Goal: Task Accomplishment & Management: Use online tool/utility

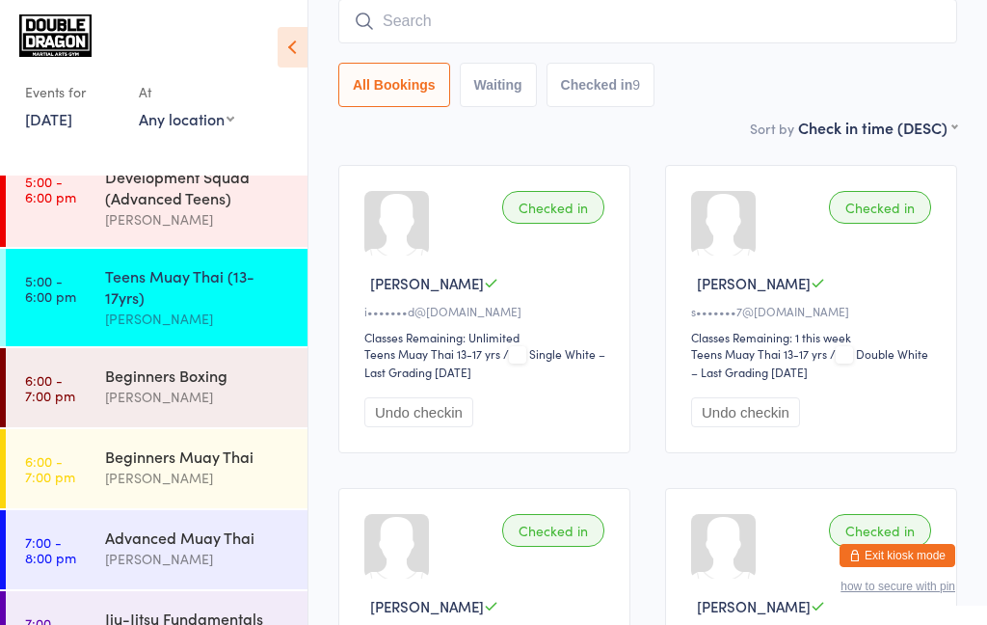
scroll to position [195, 0]
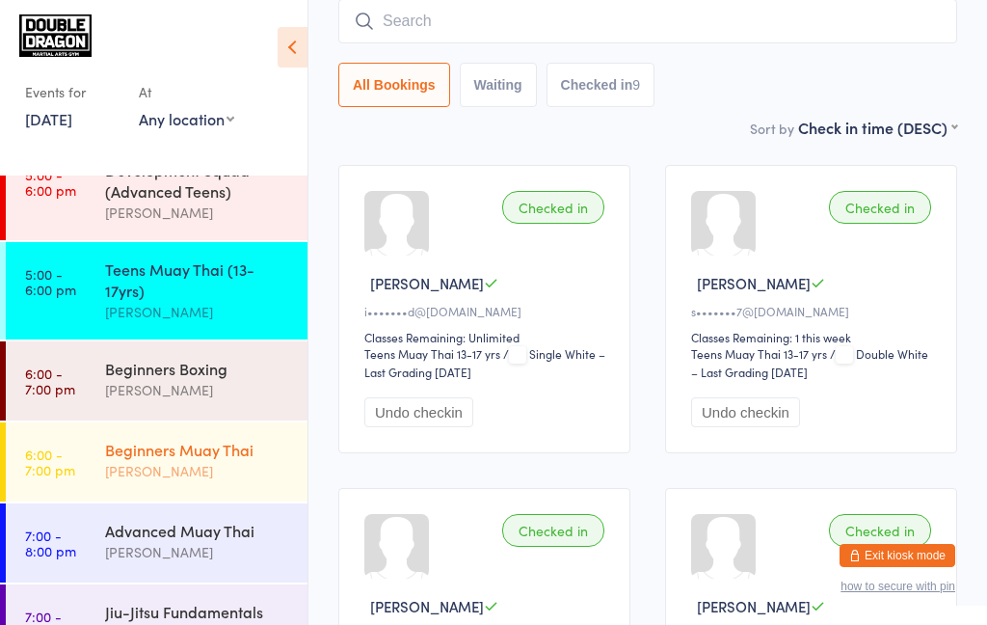
click at [143, 452] on div "Beginners Muay Thai" at bounding box center [198, 449] width 186 height 21
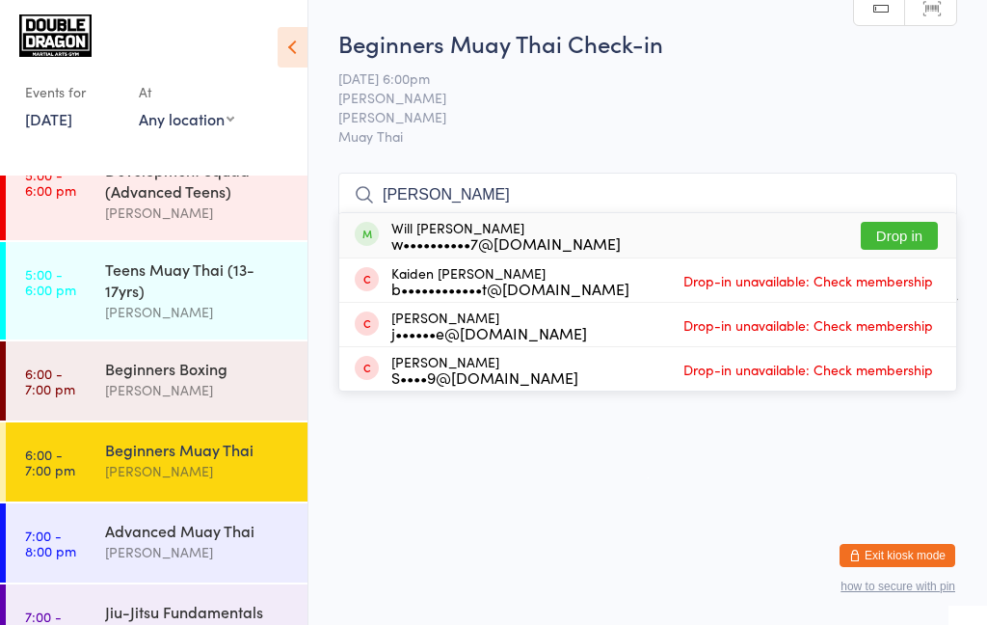
type input "[PERSON_NAME]"
click at [896, 241] on button "Drop in" at bounding box center [899, 236] width 77 height 28
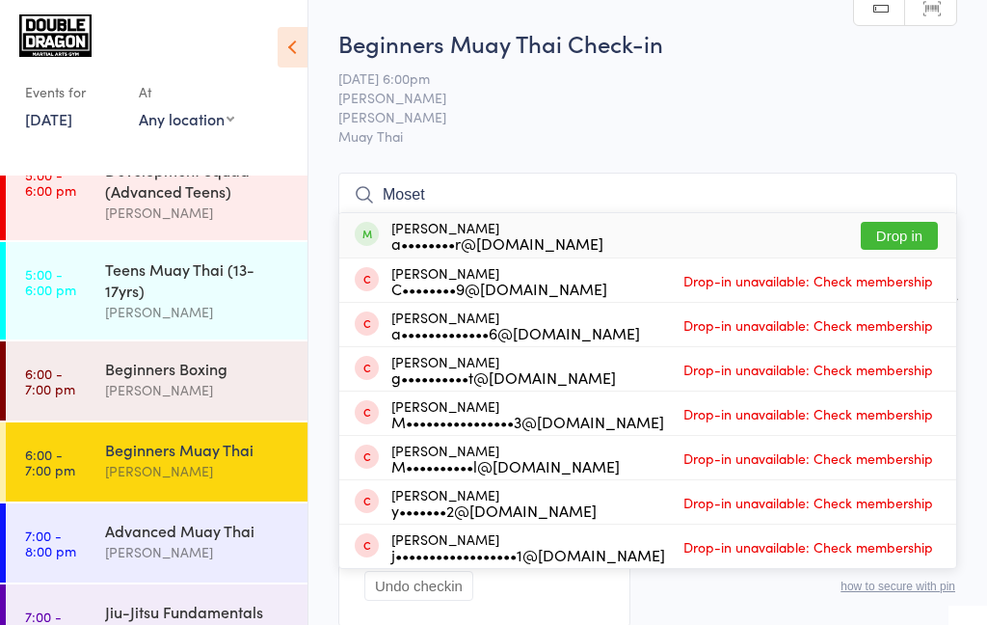
type input "[PERSON_NAME]"
click at [122, 389] on div "[PERSON_NAME]" at bounding box center [198, 390] width 186 height 22
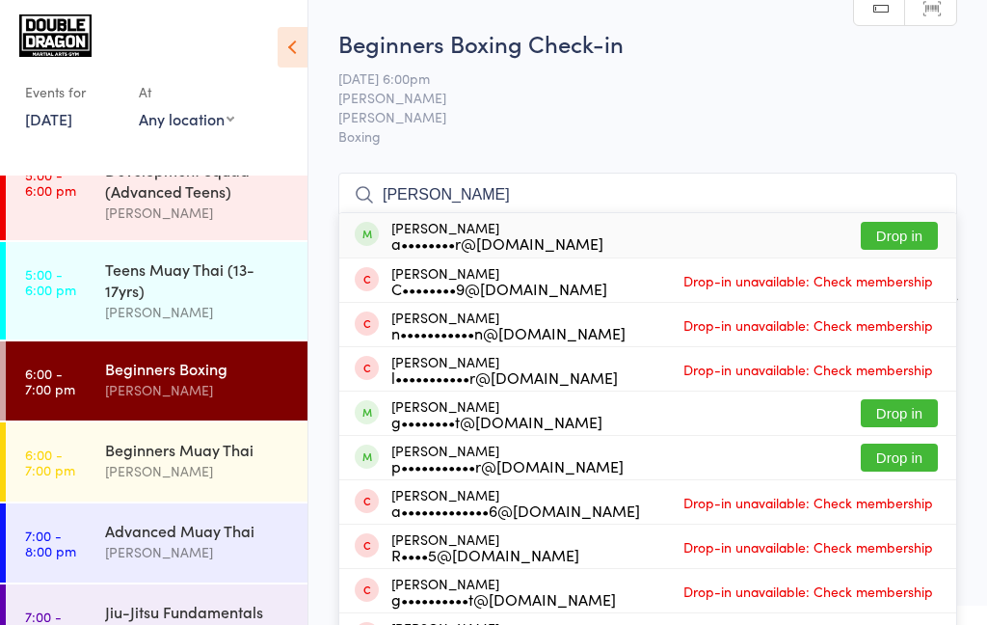
type input "[PERSON_NAME]"
click at [905, 240] on button "Drop in" at bounding box center [899, 236] width 77 height 28
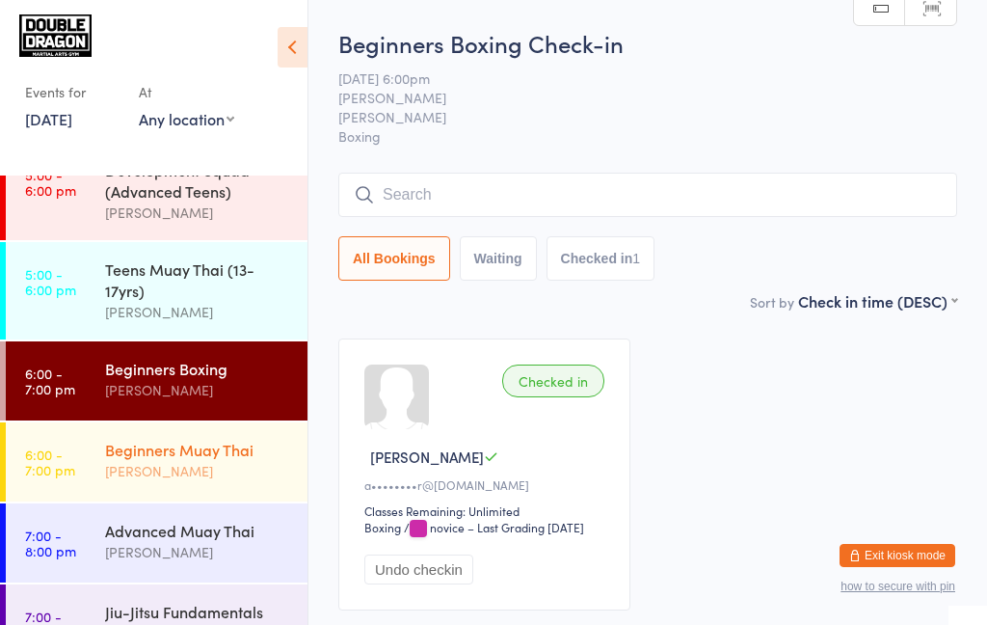
click at [102, 467] on link "6:00 - 7:00 pm Beginners Muay Thai [PERSON_NAME]" at bounding box center [157, 461] width 302 height 79
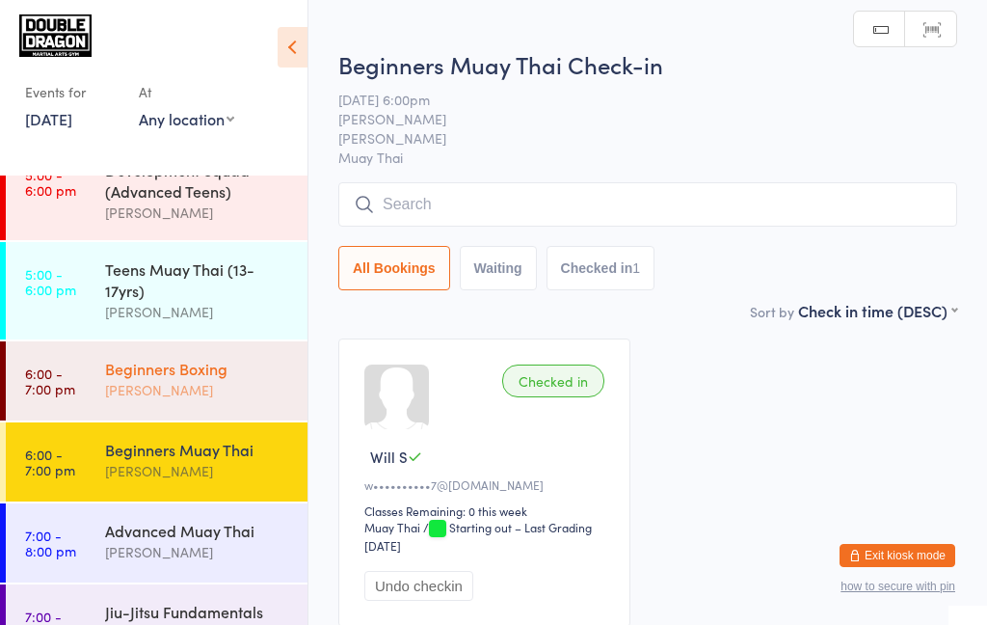
click at [82, 395] on link "6:00 - 7:00 pm Beginners Boxing [PERSON_NAME]" at bounding box center [157, 380] width 302 height 79
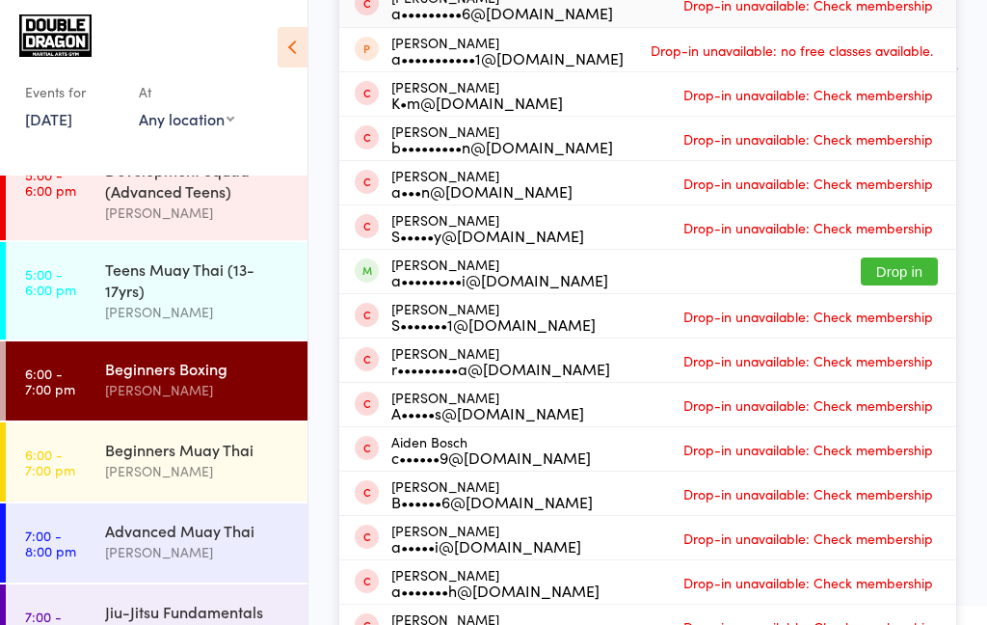
type input "[PERSON_NAME]"
click at [901, 271] on button "Drop in" at bounding box center [899, 271] width 77 height 28
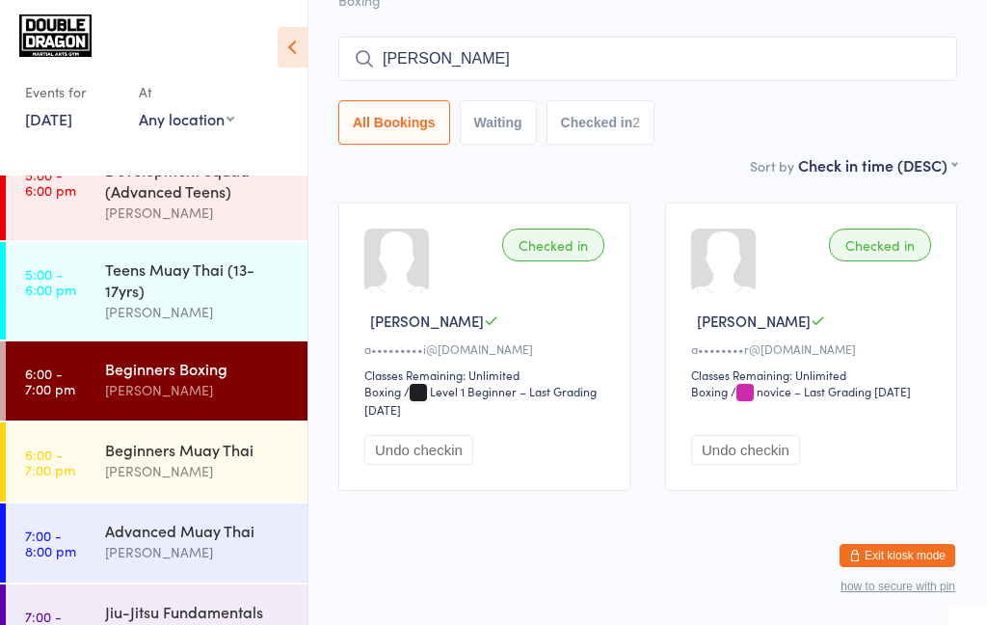
type input "[PERSON_NAME]"
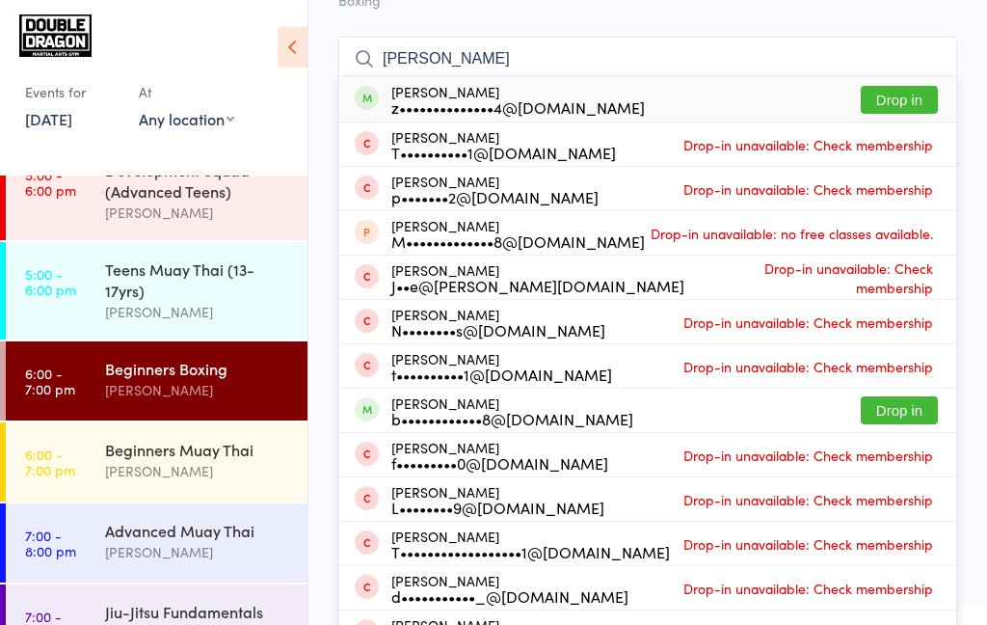
click at [893, 124] on div "[PERSON_NAME] T••••••••••1@[DOMAIN_NAME] Drop-in unavailable: Check membership" at bounding box center [647, 143] width 617 height 43
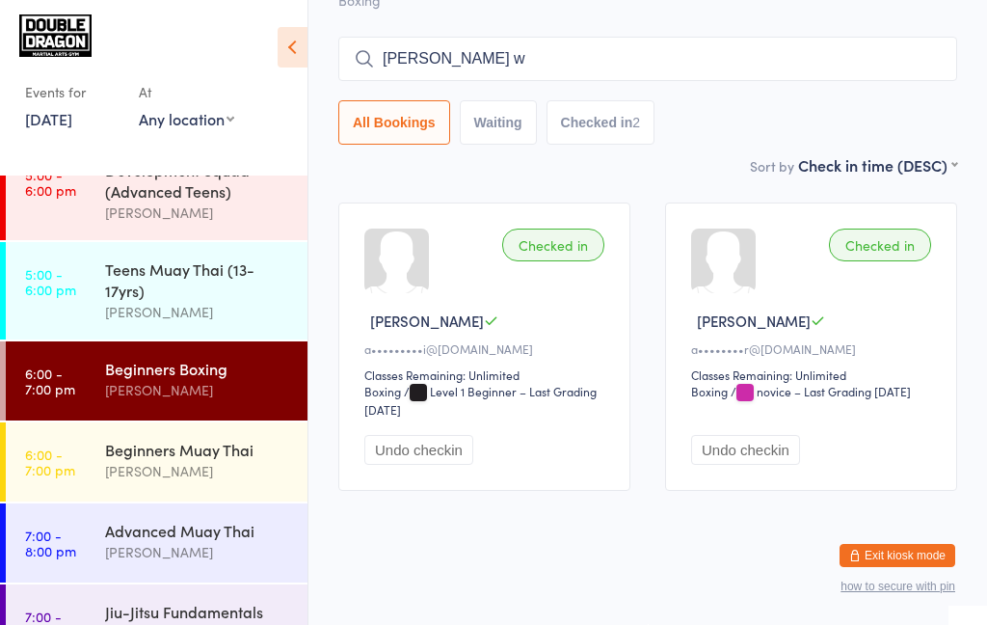
type input "[PERSON_NAME] we"
click at [159, 466] on div "[PERSON_NAME]" at bounding box center [198, 471] width 186 height 22
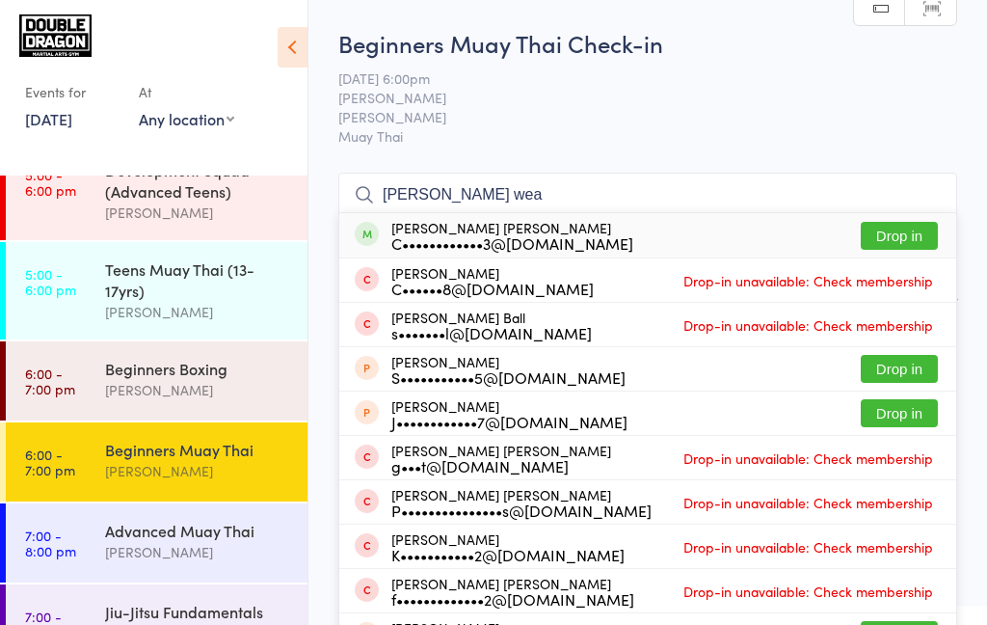
type input "[PERSON_NAME] wea"
click at [903, 244] on button "Drop in" at bounding box center [899, 236] width 77 height 28
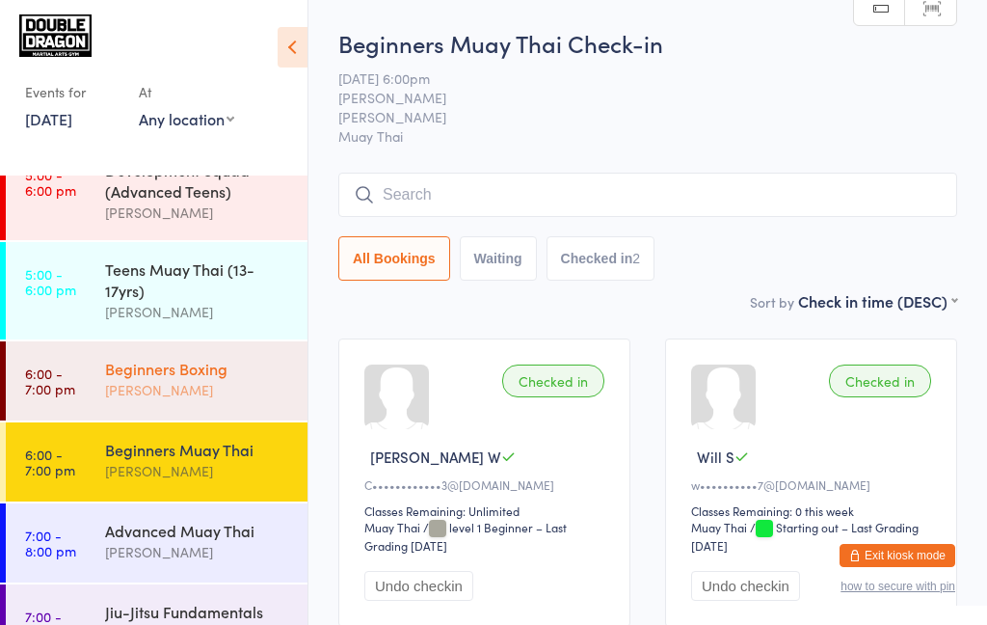
click at [94, 388] on link "6:00 - 7:00 pm Beginners Boxing [PERSON_NAME]" at bounding box center [157, 380] width 302 height 79
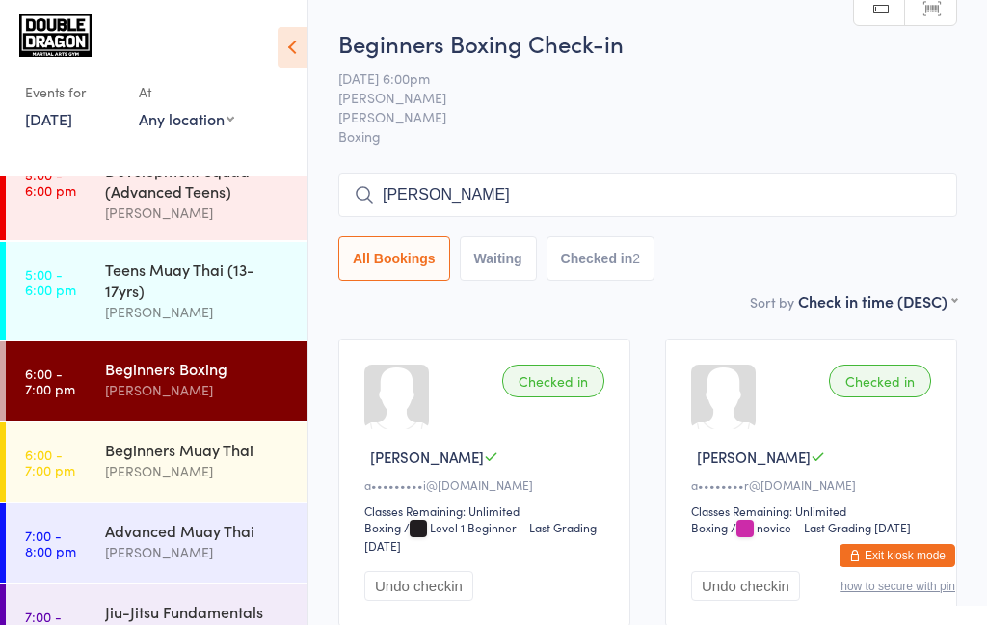
type input "[US_STATE]"
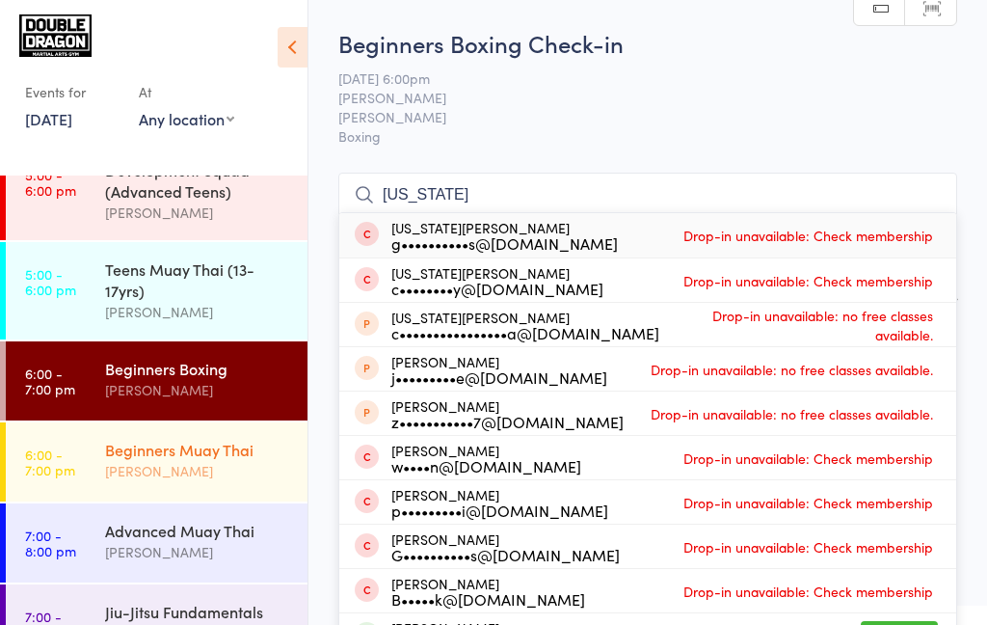
click at [83, 469] on link "6:00 - 7:00 pm Beginners Muay Thai [PERSON_NAME]" at bounding box center [157, 461] width 302 height 79
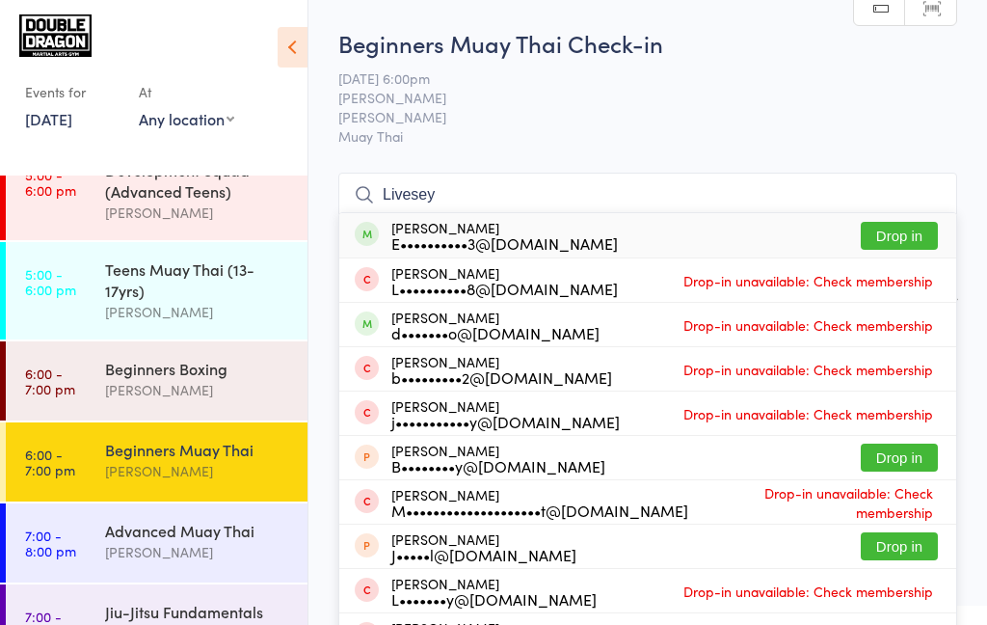
type input "Livesey"
click at [874, 272] on span "Drop-in unavailable: Check membership" at bounding box center [808, 280] width 259 height 29
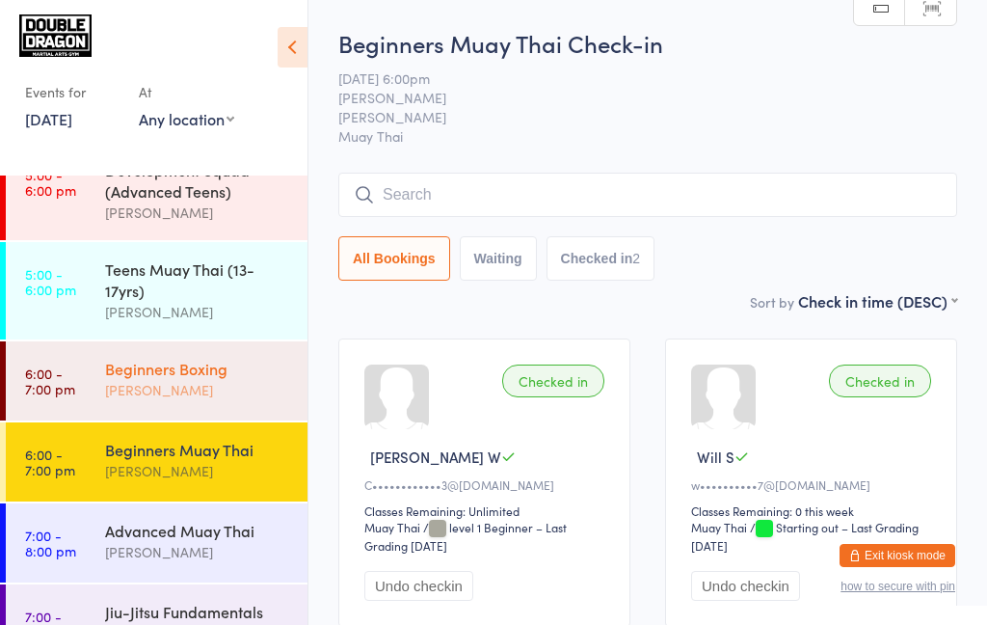
click at [121, 374] on div "Beginners Boxing" at bounding box center [198, 368] width 186 height 21
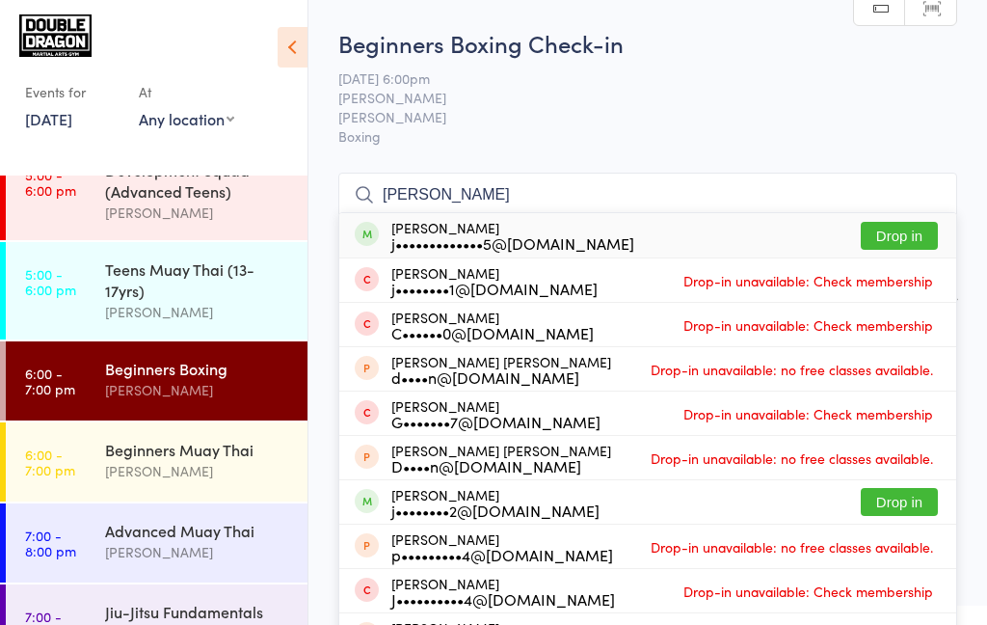
type input "[PERSON_NAME]"
click at [901, 230] on button "Drop in" at bounding box center [899, 236] width 77 height 28
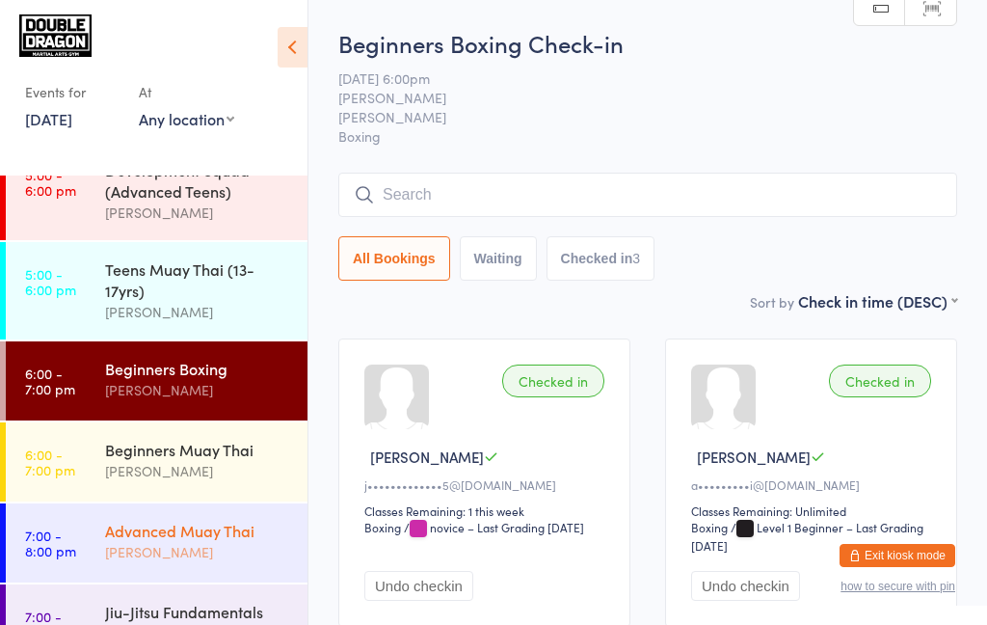
click at [154, 532] on div "Advanced Muay Thai" at bounding box center [198, 530] width 186 height 21
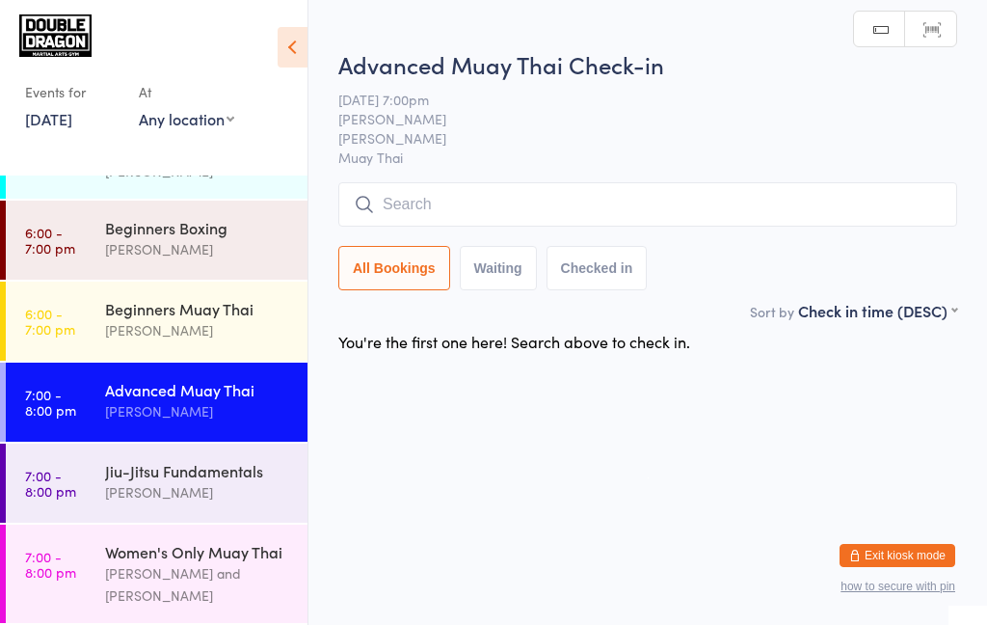
scroll to position [337, 0]
click at [134, 498] on div "[PERSON_NAME]" at bounding box center [198, 492] width 186 height 22
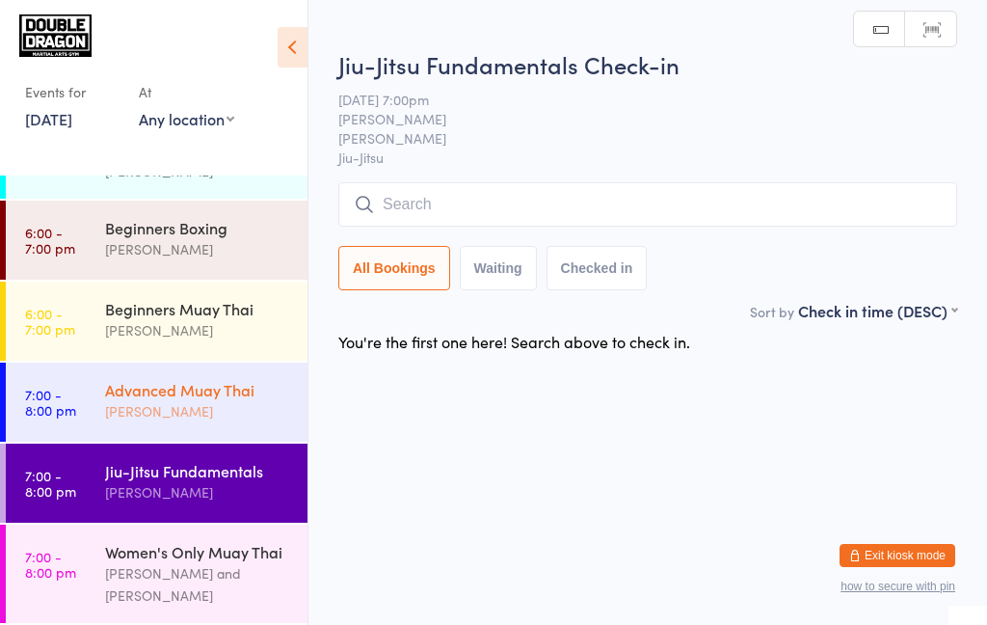
click at [176, 394] on div "Advanced Muay Thai" at bounding box center [198, 389] width 186 height 21
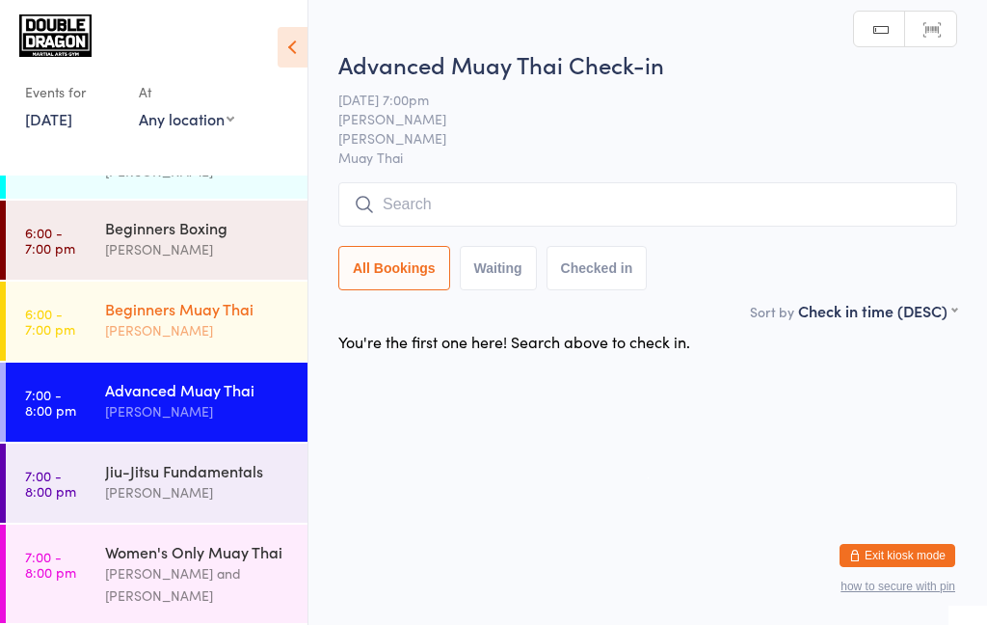
click at [198, 336] on div "[PERSON_NAME]" at bounding box center [198, 330] width 186 height 22
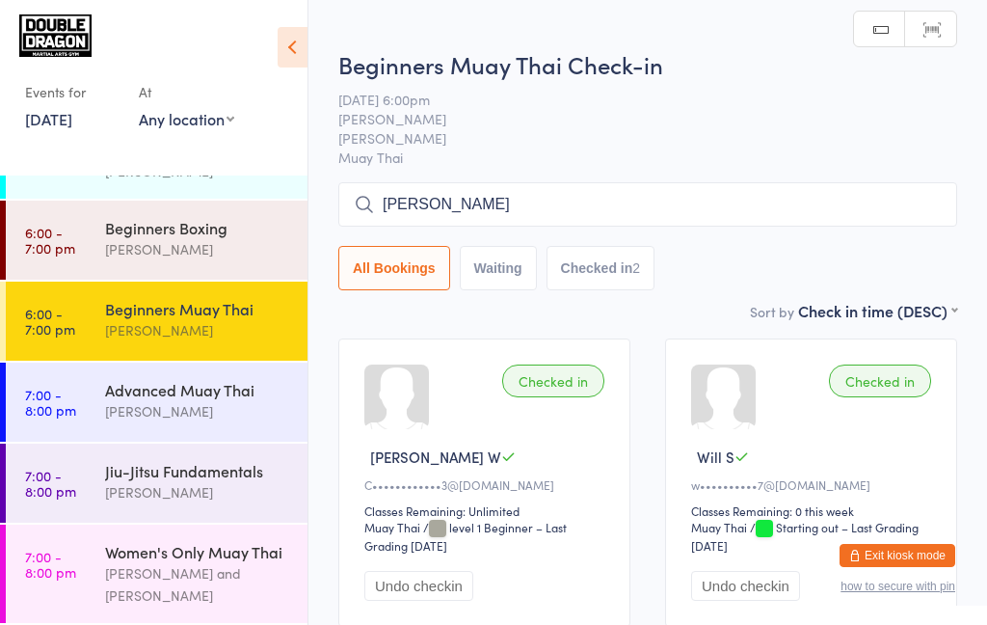
type input "[PERSON_NAME]"
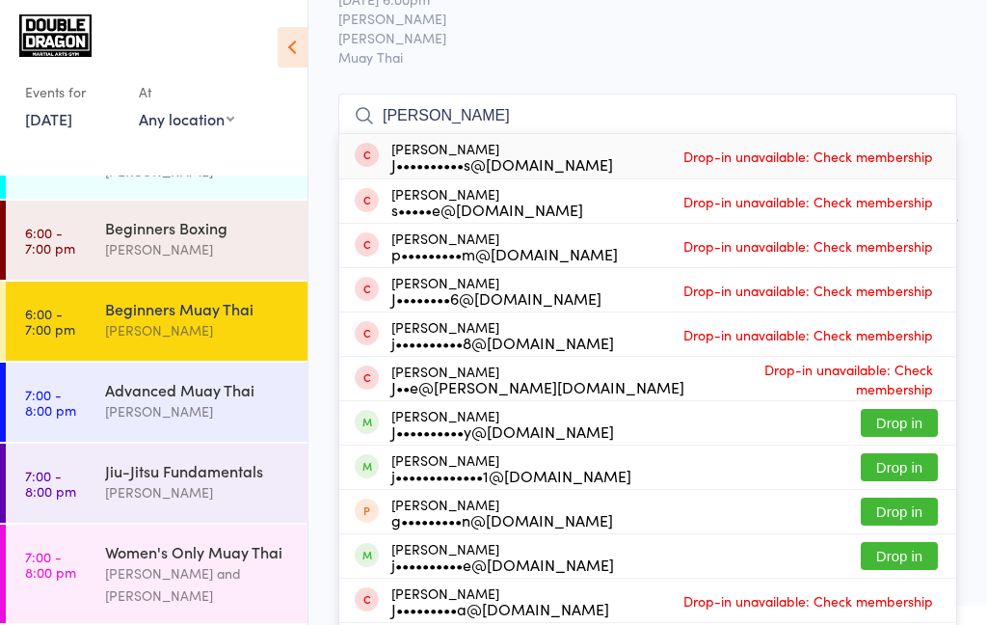
scroll to position [79, 0]
click at [96, 236] on link "6:00 - 7:00 pm Beginners Boxing [PERSON_NAME]" at bounding box center [157, 240] width 302 height 79
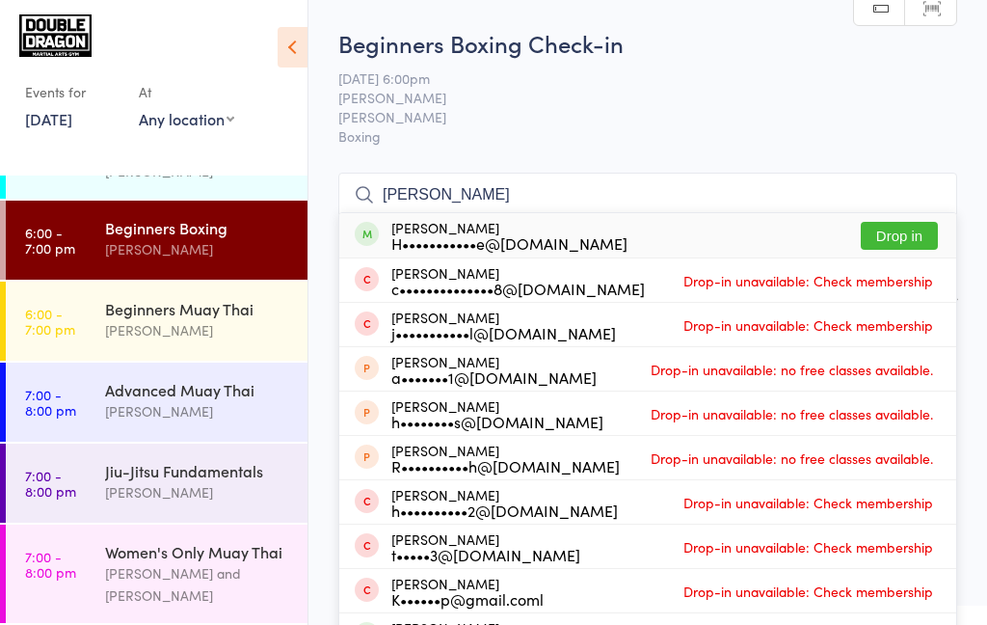
type input "[PERSON_NAME]"
click at [892, 241] on button "Drop in" at bounding box center [899, 236] width 77 height 28
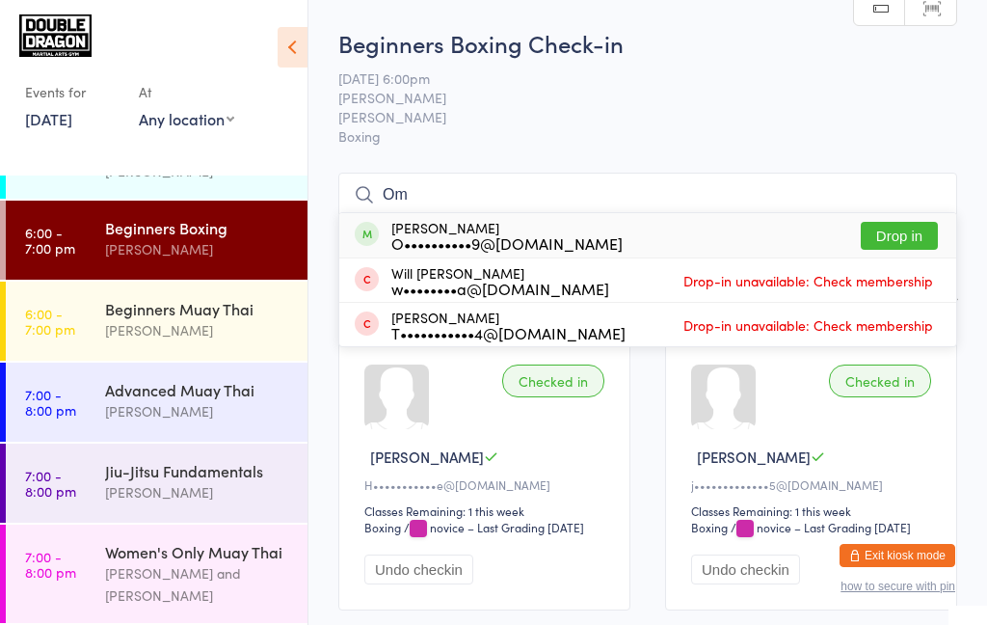
type input "Om"
click at [901, 238] on button "Drop in" at bounding box center [899, 236] width 77 height 28
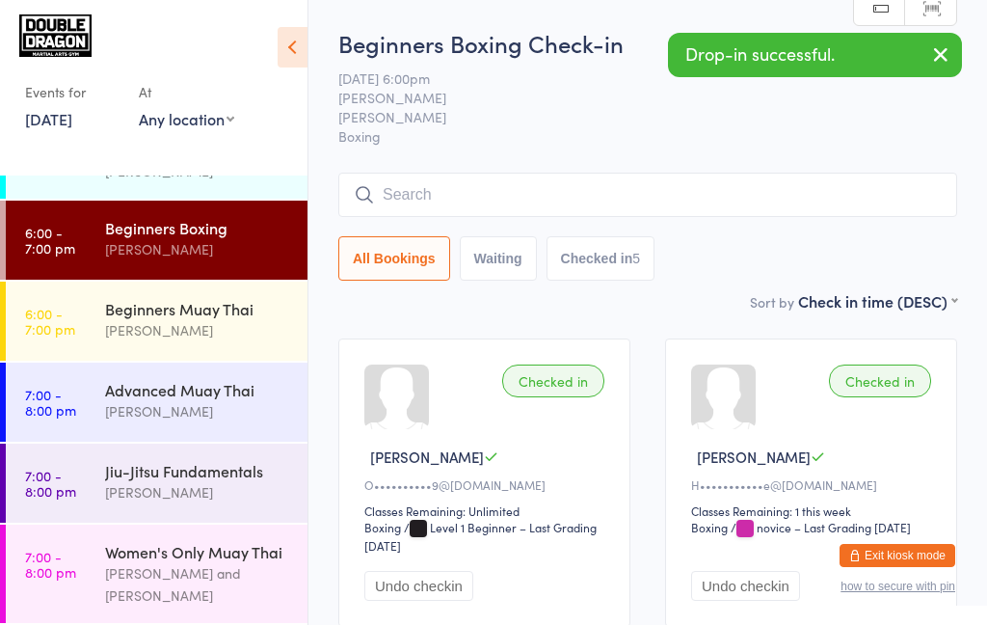
click at [940, 55] on icon "button" at bounding box center [940, 54] width 23 height 24
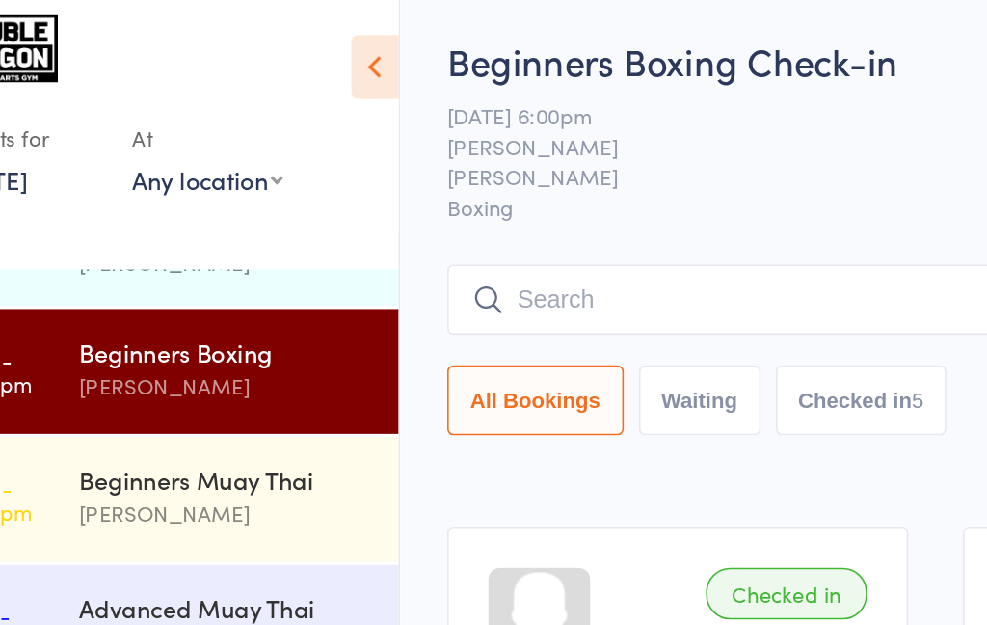
click at [391, 308] on div "Sort by Check in time (DESC) First name (ASC) First name (DESC) Last name (ASC)…" at bounding box center [647, 300] width 619 height 21
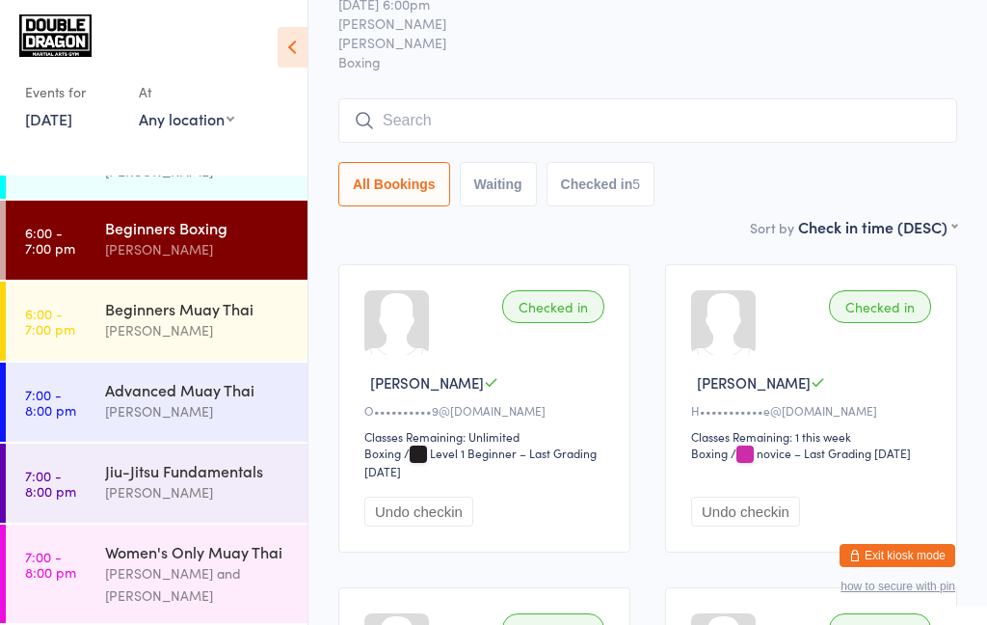
scroll to position [245, 0]
